Goal: Task Accomplishment & Management: Complete application form

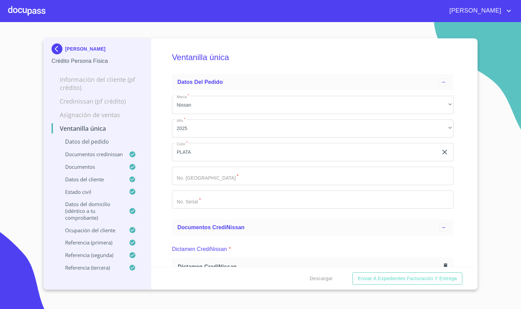
scroll to position [2290, 0]
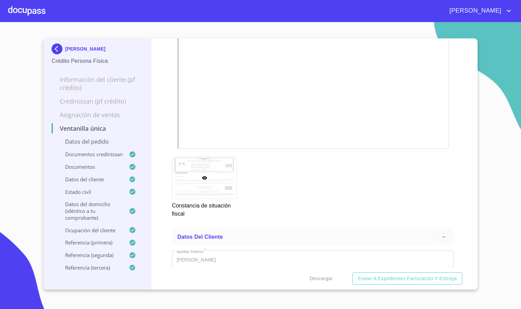
click at [56, 49] on img at bounding box center [59, 48] width 14 height 11
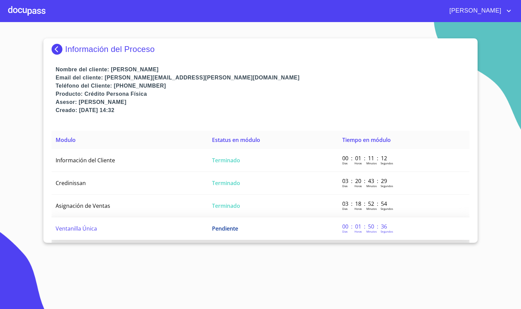
click at [94, 221] on td "Ventanilla Única" at bounding box center [130, 228] width 156 height 23
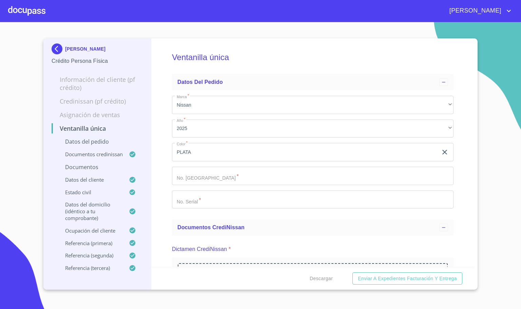
click at [165, 206] on div "Ventanilla única Datos del pedido Marca   * Nissan ​ Año   * 2025 ​ Color   * P…" at bounding box center [312, 152] width 323 height 228
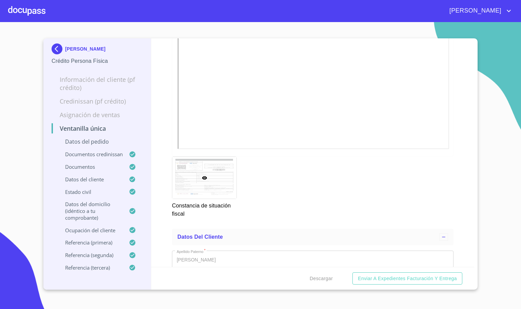
scroll to position [2239, 0]
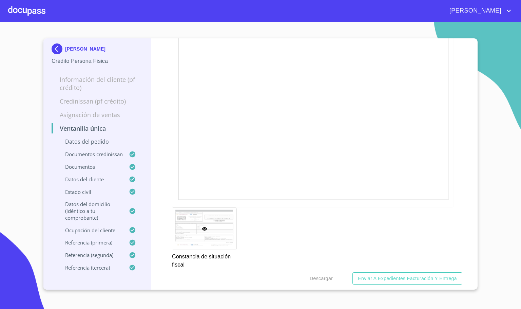
click at [452, 208] on div "Ventanilla única Datos del pedido Marca   * Nissan ​ Año   * 2025 ​ Color   * P…" at bounding box center [312, 152] width 323 height 228
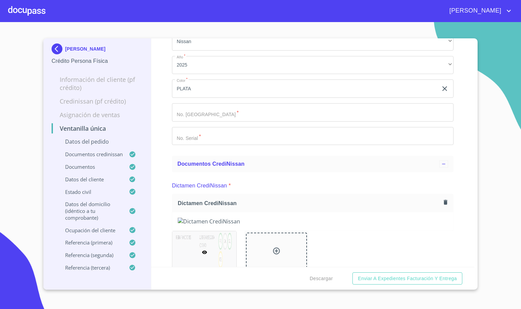
scroll to position [0, 0]
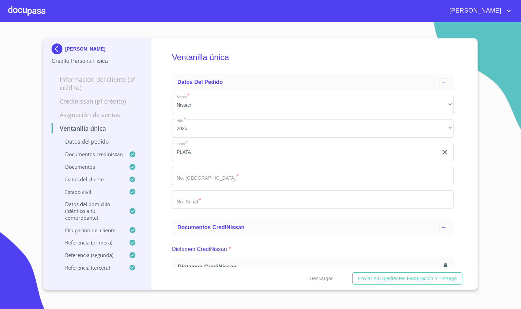
click at [34, 6] on div at bounding box center [26, 11] width 37 height 22
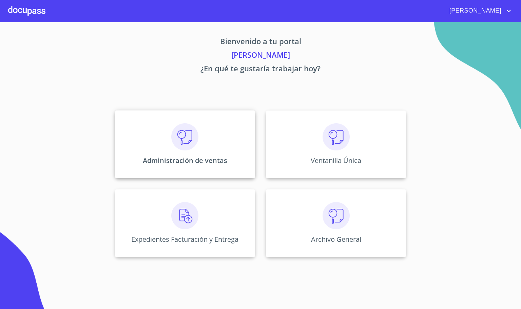
click at [152, 139] on div "Administración de ventas" at bounding box center [185, 144] width 140 height 68
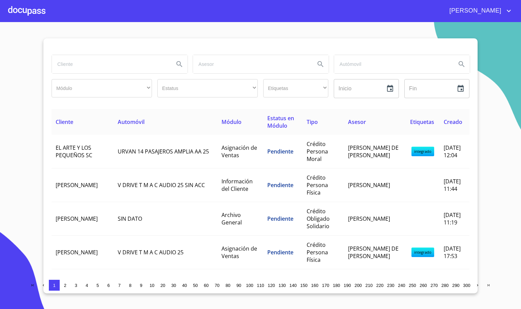
click at [58, 64] on input "search" at bounding box center [110, 64] width 117 height 18
type input "[PERSON_NAME]"
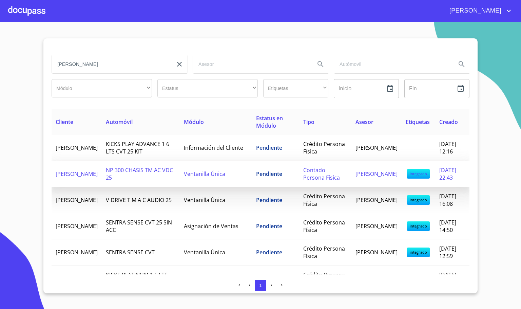
click at [98, 187] on td "[PERSON_NAME]" at bounding box center [77, 174] width 50 height 26
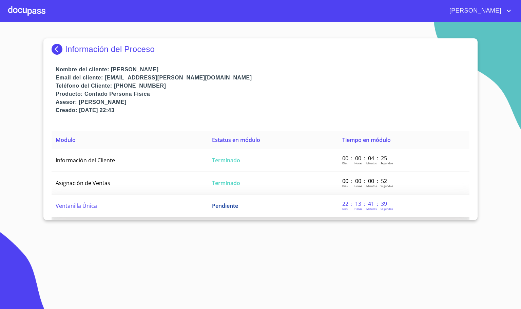
click at [121, 207] on td "Ventanilla Única" at bounding box center [130, 205] width 156 height 23
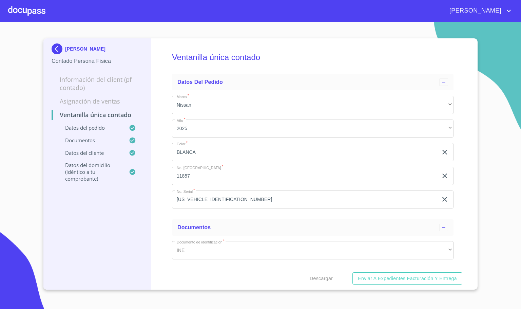
click at [161, 202] on div "Ventanilla única contado Datos del pedido Marca   * Nissan ​ Año   * 2025 ​ Col…" at bounding box center [312, 152] width 323 height 228
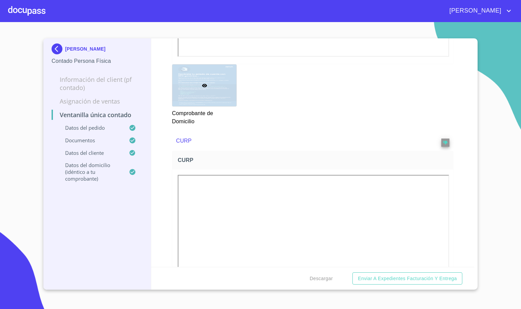
scroll to position [712, 0]
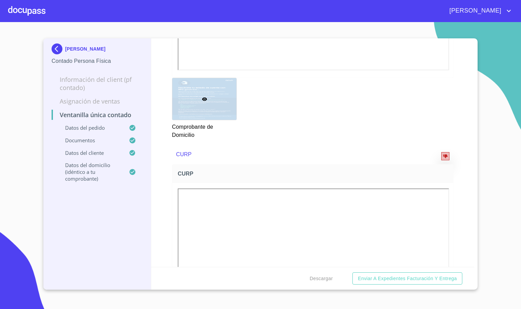
click at [441, 153] on button "reject" at bounding box center [445, 156] width 8 height 8
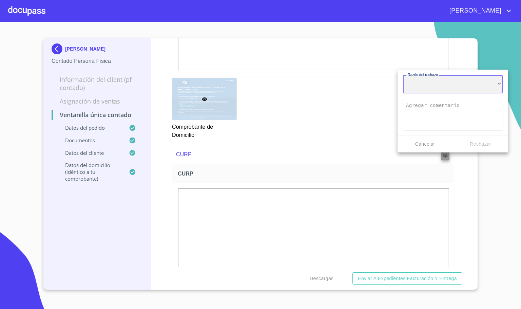
click at [438, 91] on div "​" at bounding box center [453, 84] width 100 height 18
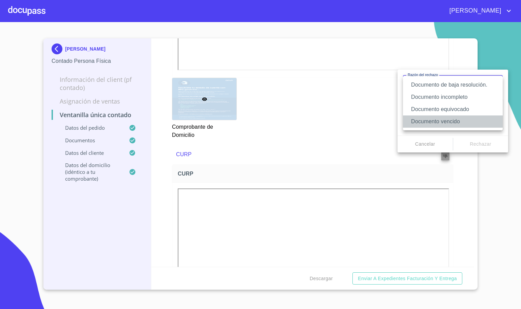
click at [451, 123] on li "Documento vencido" at bounding box center [453, 121] width 100 height 12
type textarea "Favor de enviar de nuevo documento con fecha no mayor a 60 días, puede ser foto…"
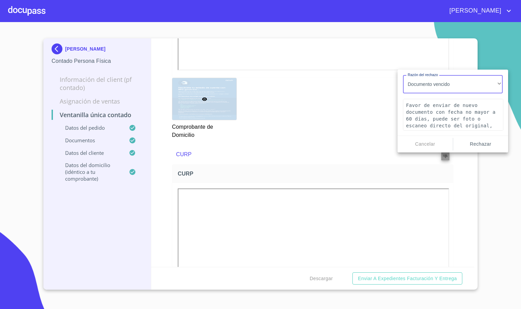
click at [479, 147] on span "Rechazar" at bounding box center [481, 144] width 50 height 8
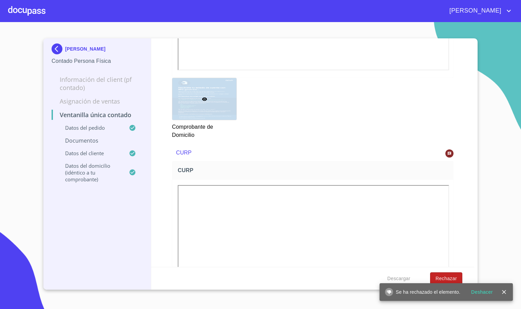
scroll to position [763, 0]
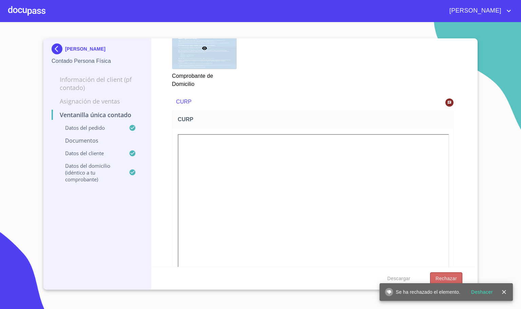
click at [454, 274] on span "Rechazar" at bounding box center [446, 278] width 21 height 8
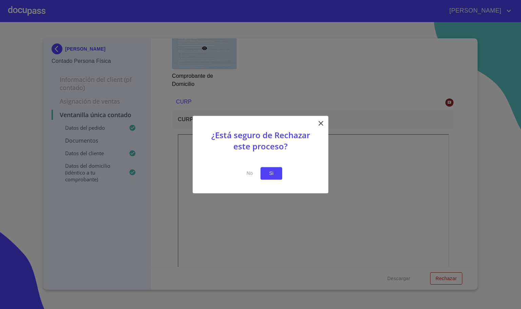
click at [265, 177] on button "Si" at bounding box center [272, 173] width 22 height 13
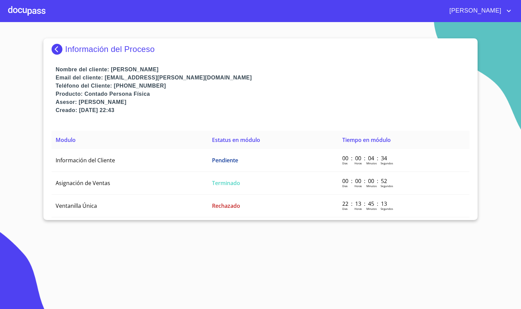
click at [54, 51] on img at bounding box center [59, 49] width 14 height 11
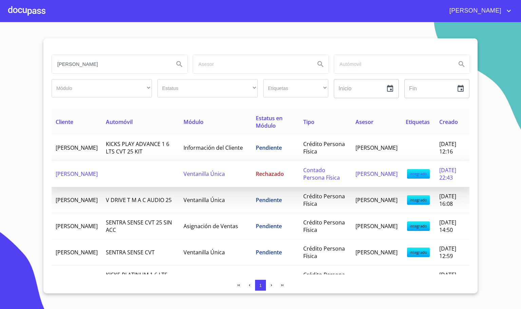
click at [123, 172] on td at bounding box center [141, 174] width 78 height 26
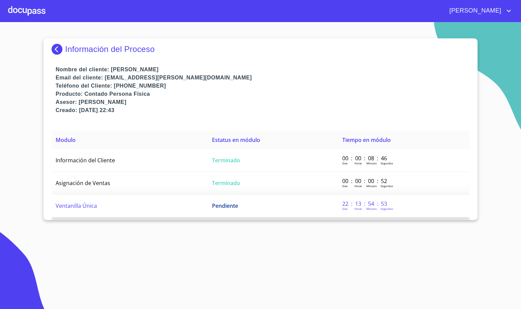
click at [109, 214] on td "Ventanilla Única" at bounding box center [130, 205] width 156 height 23
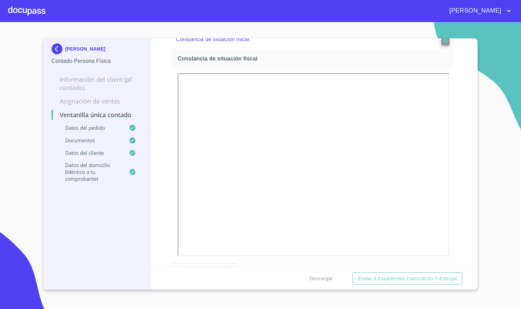
scroll to position [1272, 0]
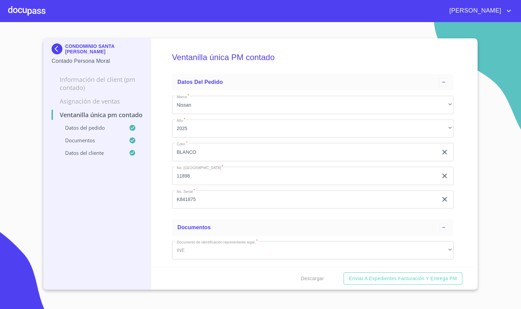
scroll to position [465, 0]
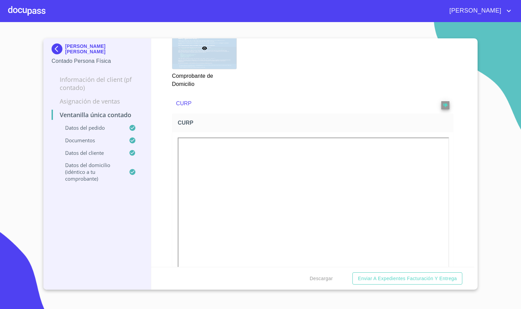
scroll to position [560, 0]
